Goal: Task Accomplishment & Management: Use online tool/utility

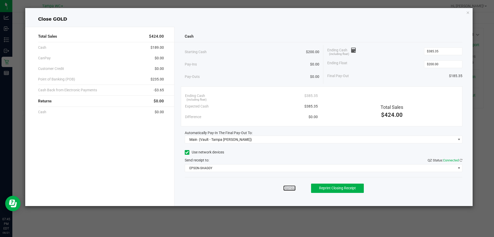
click at [287, 186] on link "Dismiss" at bounding box center [289, 187] width 12 height 5
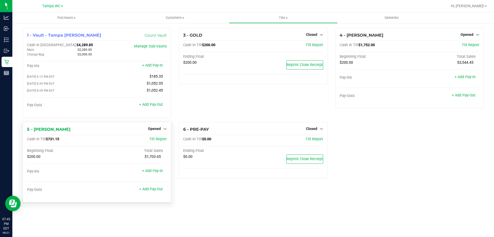
click at [160, 132] on div "Opened" at bounding box center [157, 128] width 19 height 6
click at [159, 130] on span "Opened" at bounding box center [154, 128] width 13 height 4
click at [160, 140] on link "Close Till" at bounding box center [155, 139] width 14 height 4
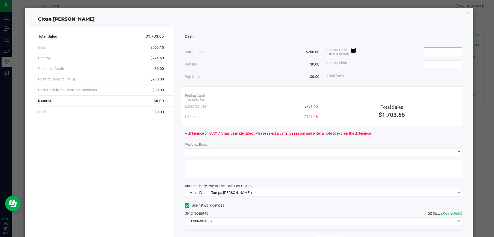
click at [424, 52] on input at bounding box center [443, 51] width 38 height 7
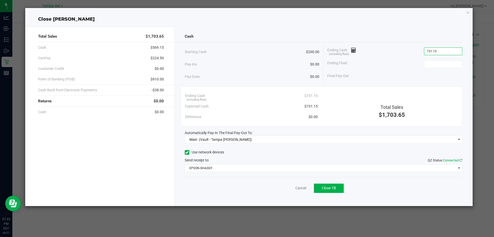
type input "$731.15"
type input "$200.00"
click at [326, 186] on span "Close Till" at bounding box center [329, 188] width 14 height 4
